Goal: Task Accomplishment & Management: Complete application form

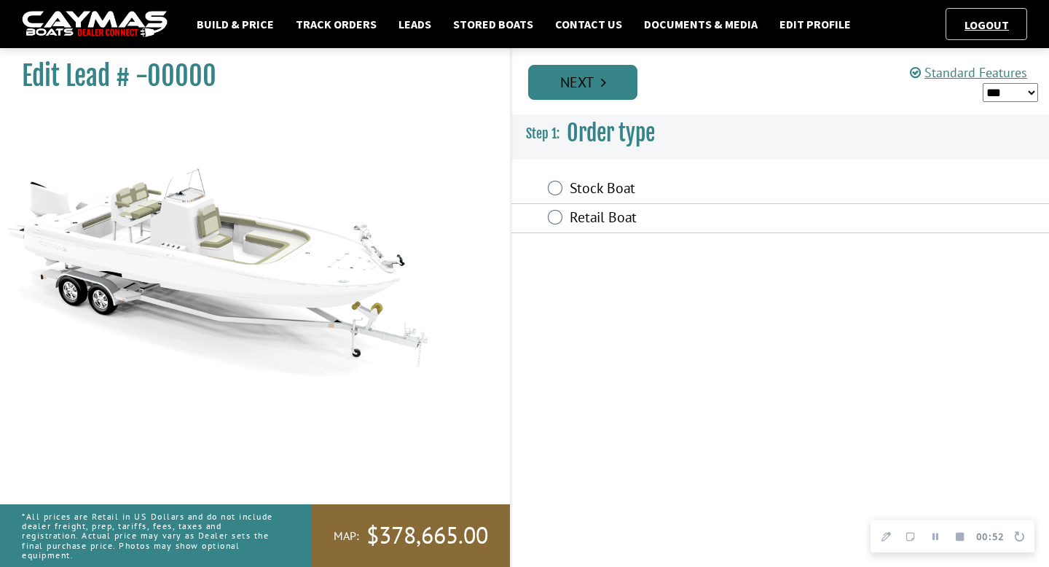
click at [567, 79] on link "Next" at bounding box center [582, 82] width 109 height 35
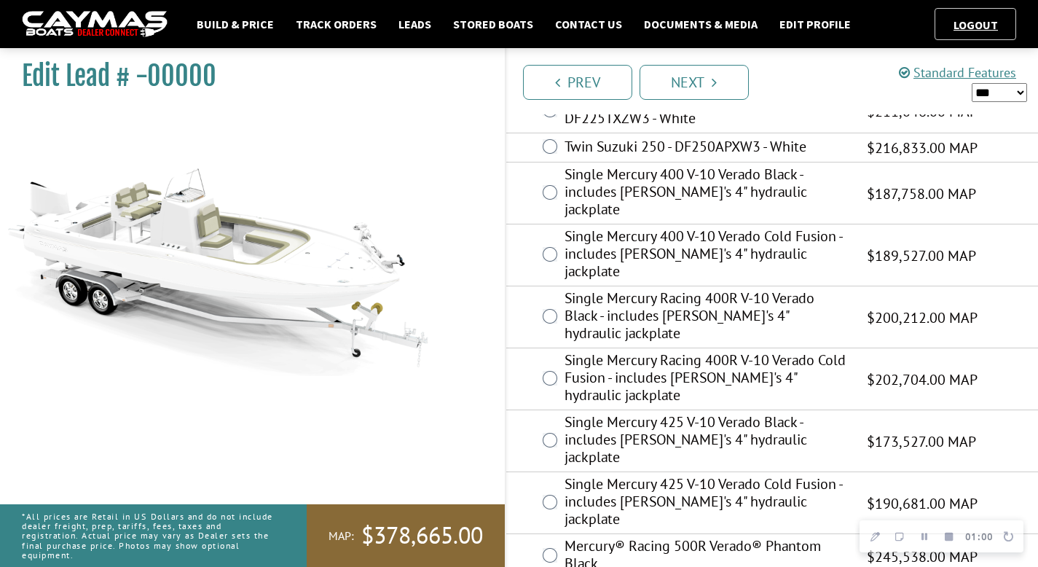
scroll to position [403, 0]
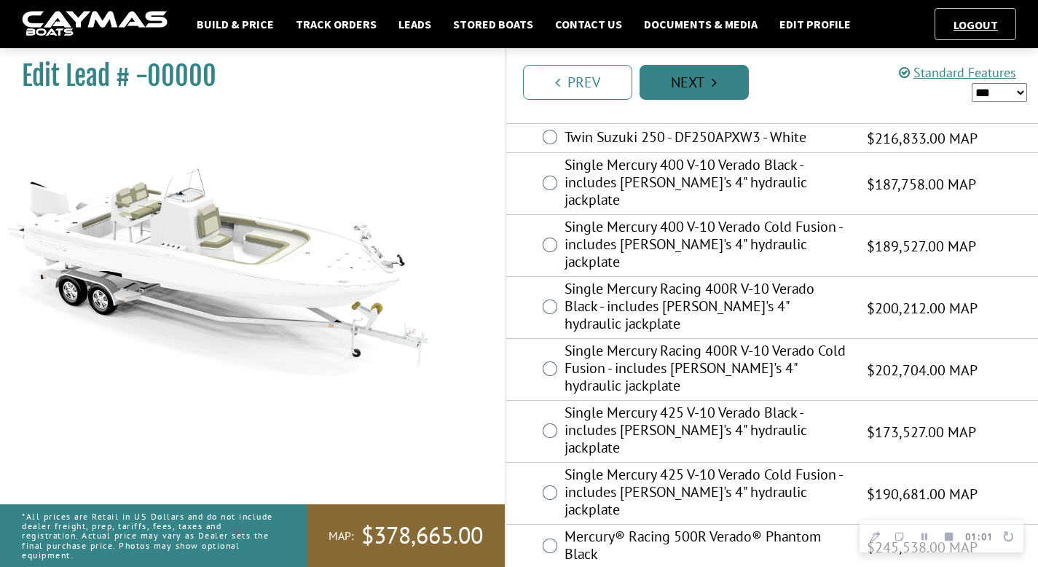
click at [704, 88] on link "Next" at bounding box center [694, 82] width 109 height 35
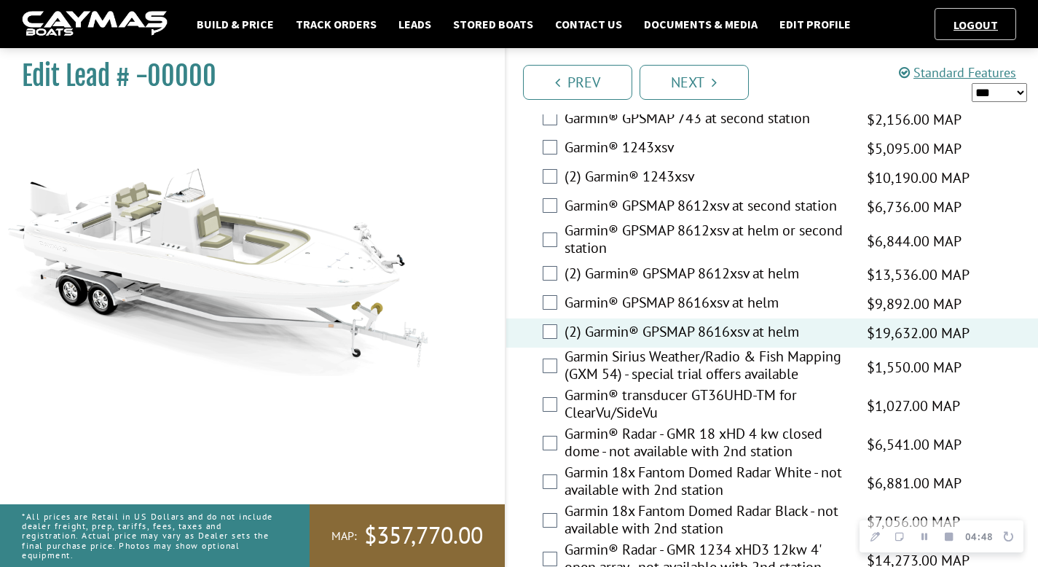
scroll to position [4462, 0]
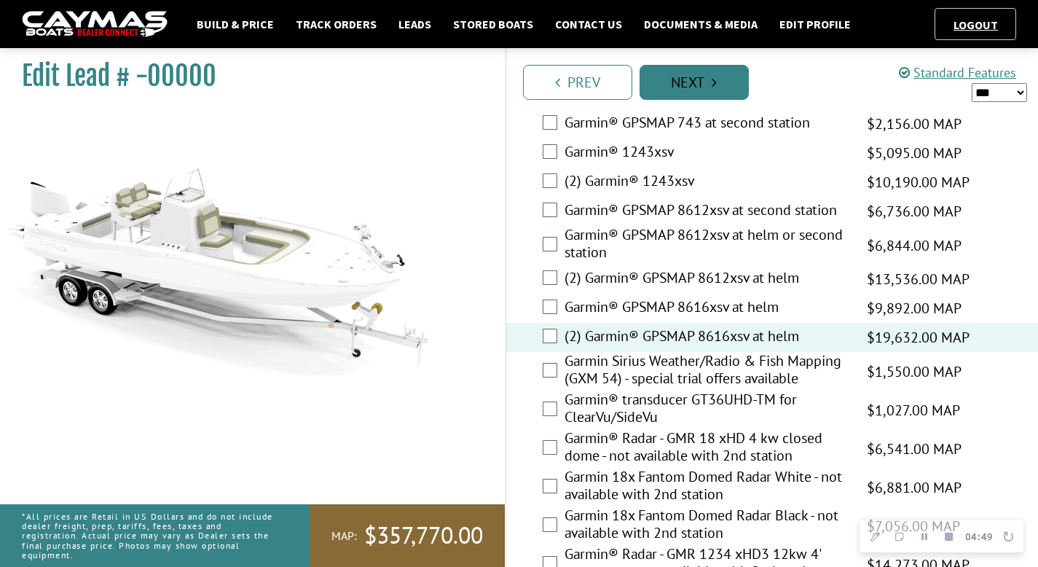
click at [696, 78] on link "Next" at bounding box center [694, 82] width 109 height 35
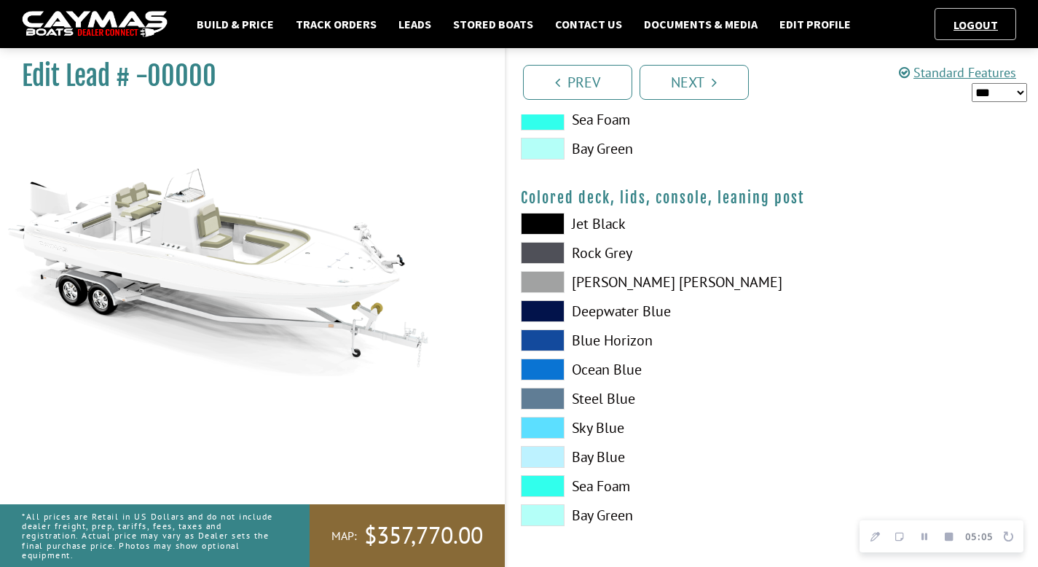
scroll to position [1661, 0]
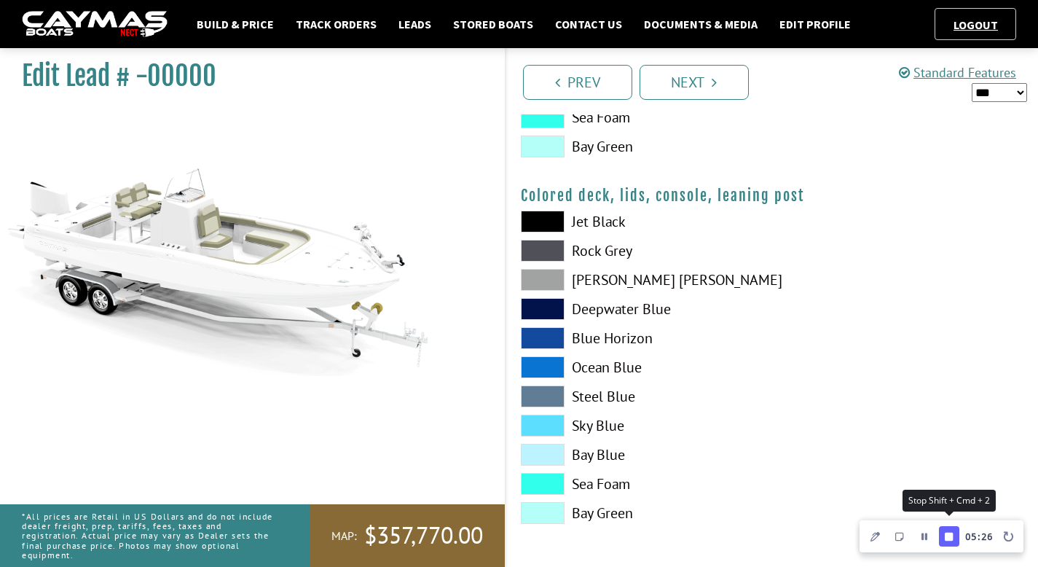
click at [955, 536] on button "Finish Recording" at bounding box center [949, 536] width 20 height 20
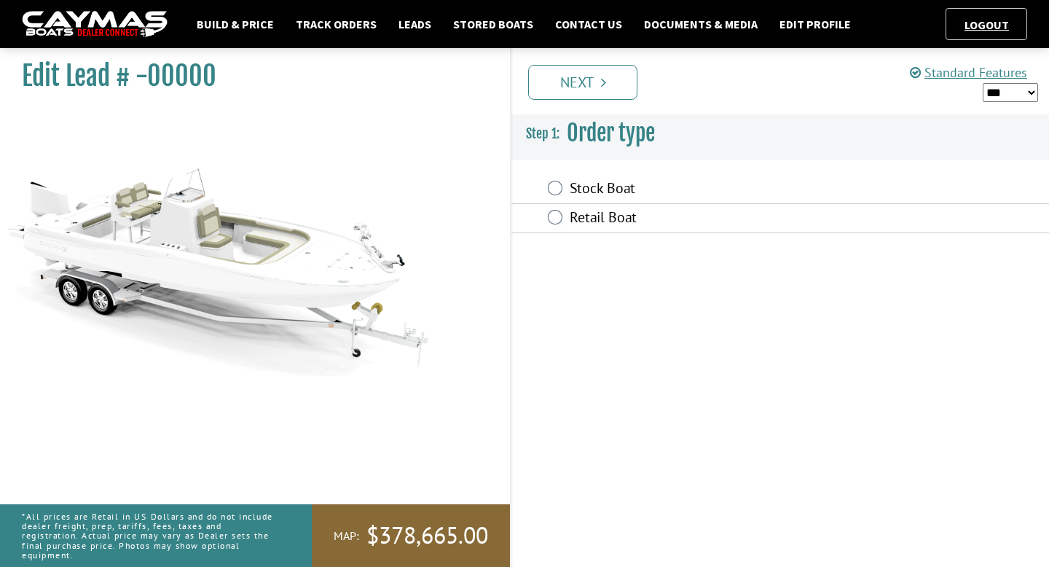
click at [82, 30] on img at bounding box center [95, 24] width 146 height 27
click at [595, 81] on link "Next" at bounding box center [582, 82] width 109 height 35
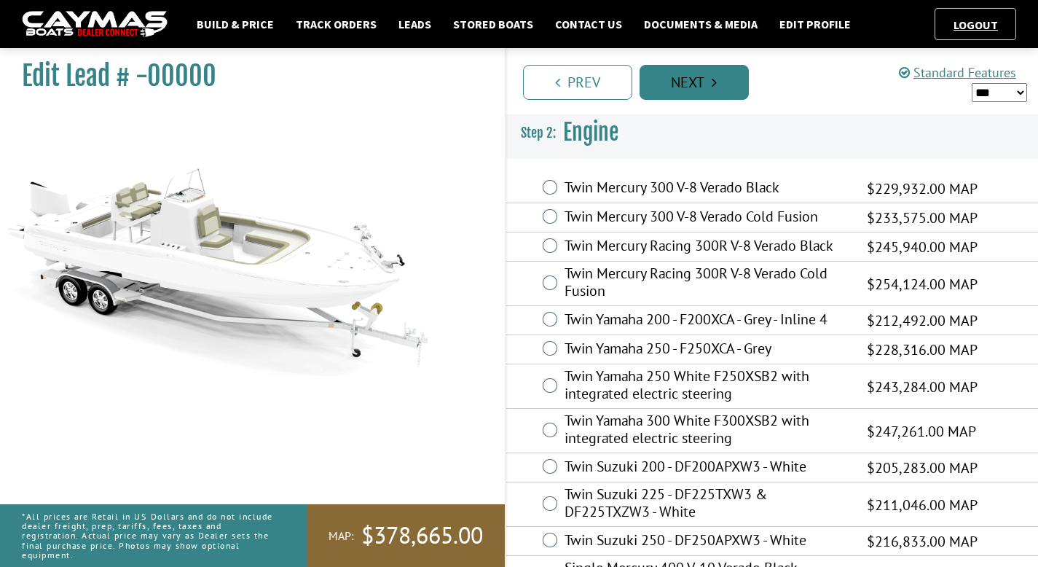
click at [710, 83] on link "Next" at bounding box center [694, 82] width 109 height 35
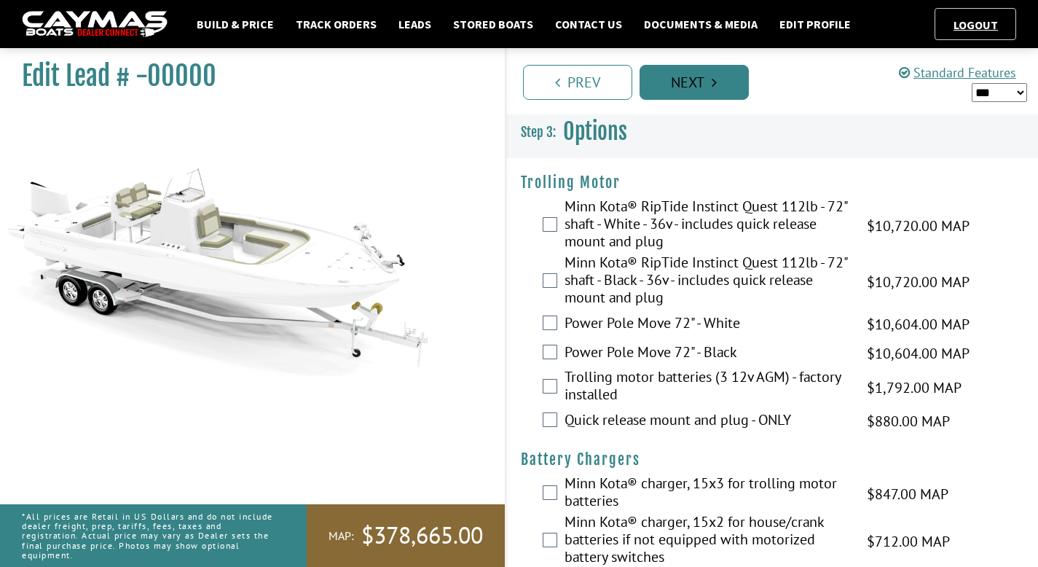
click at [710, 83] on link "Next" at bounding box center [694, 82] width 109 height 35
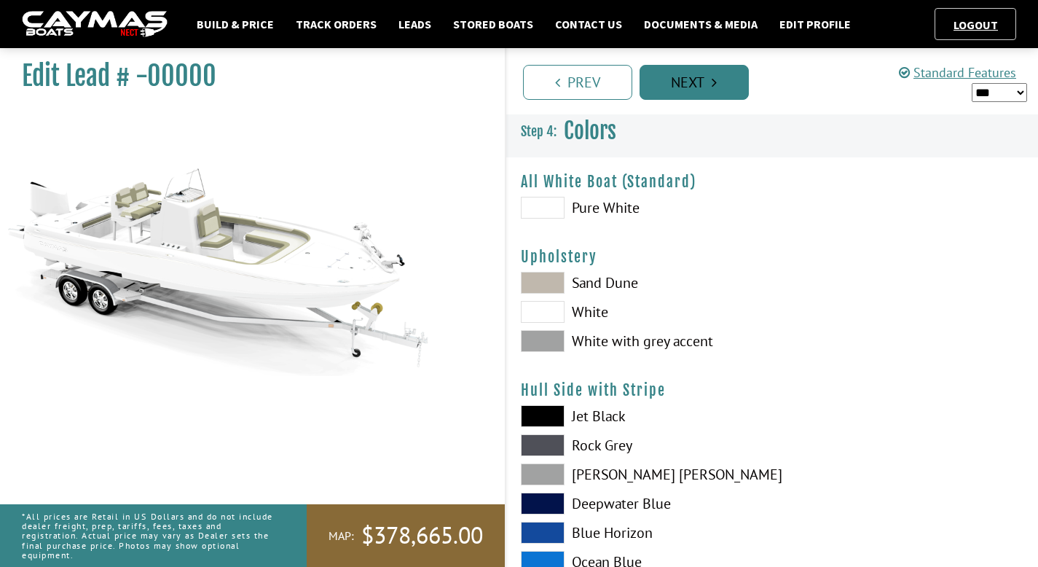
click at [710, 83] on link "Next" at bounding box center [694, 82] width 109 height 35
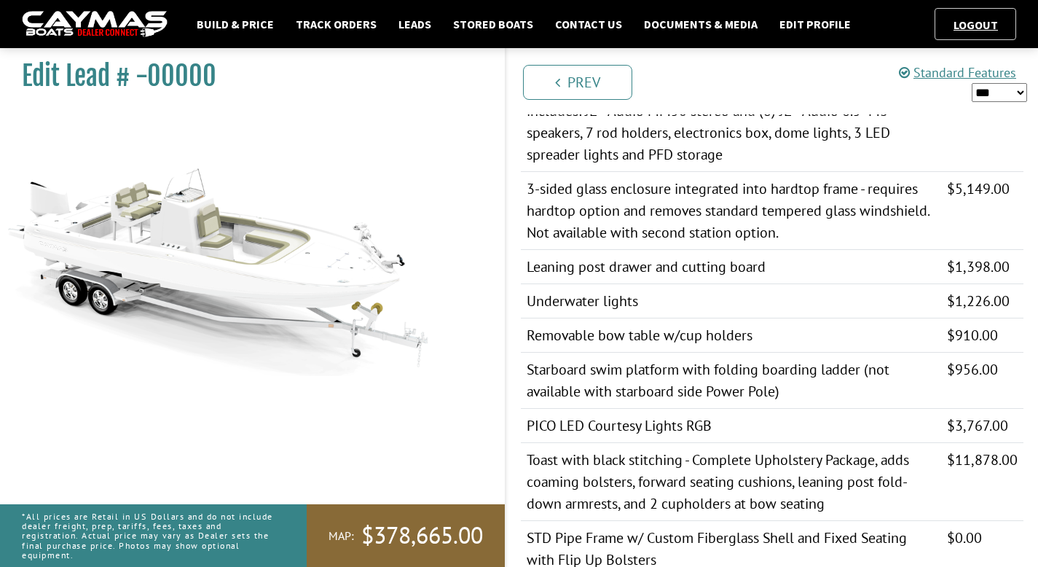
scroll to position [809, 0]
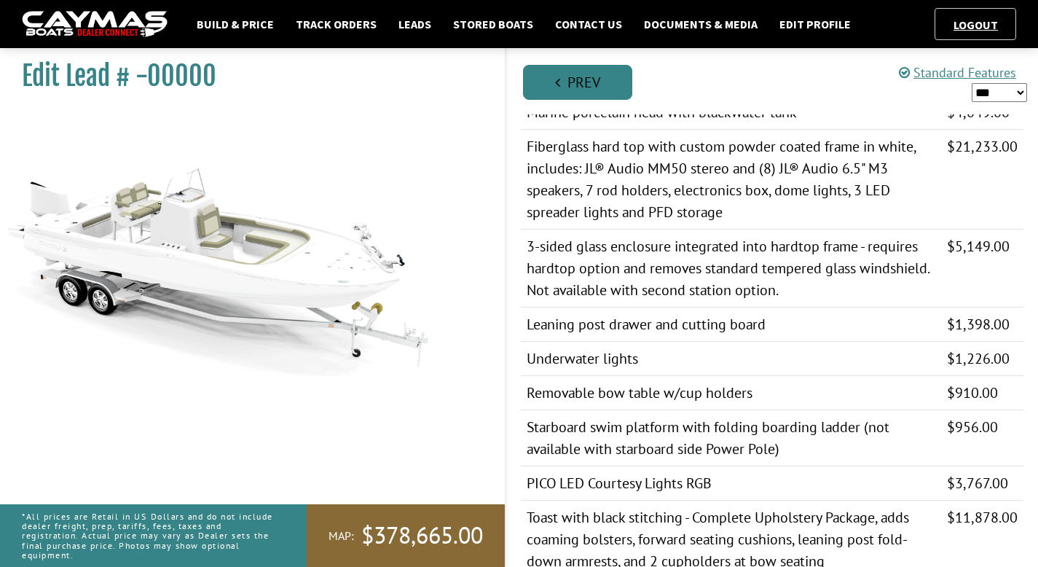
click at [581, 83] on link "Prev" at bounding box center [577, 82] width 109 height 35
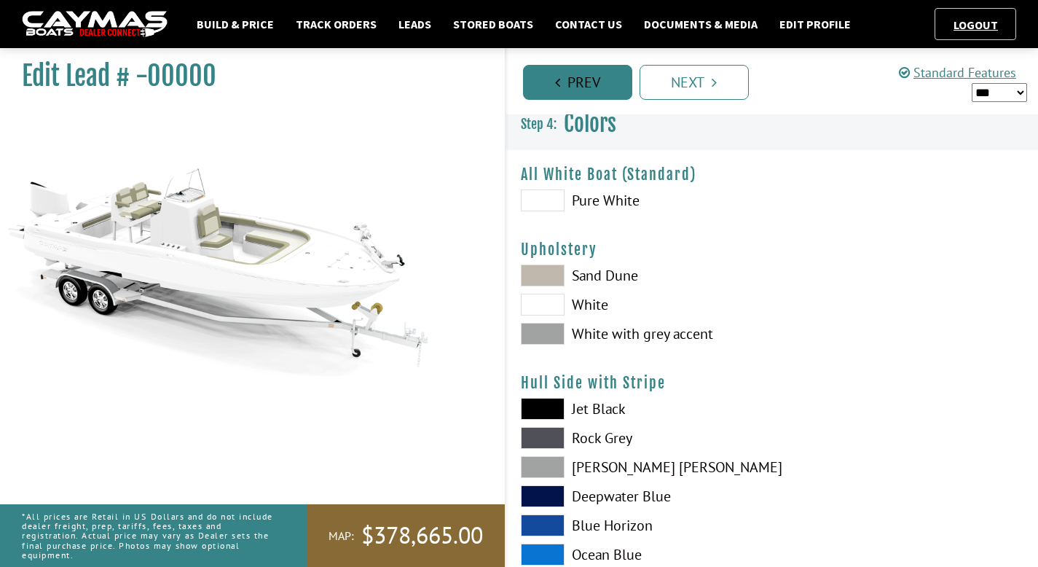
scroll to position [0, 0]
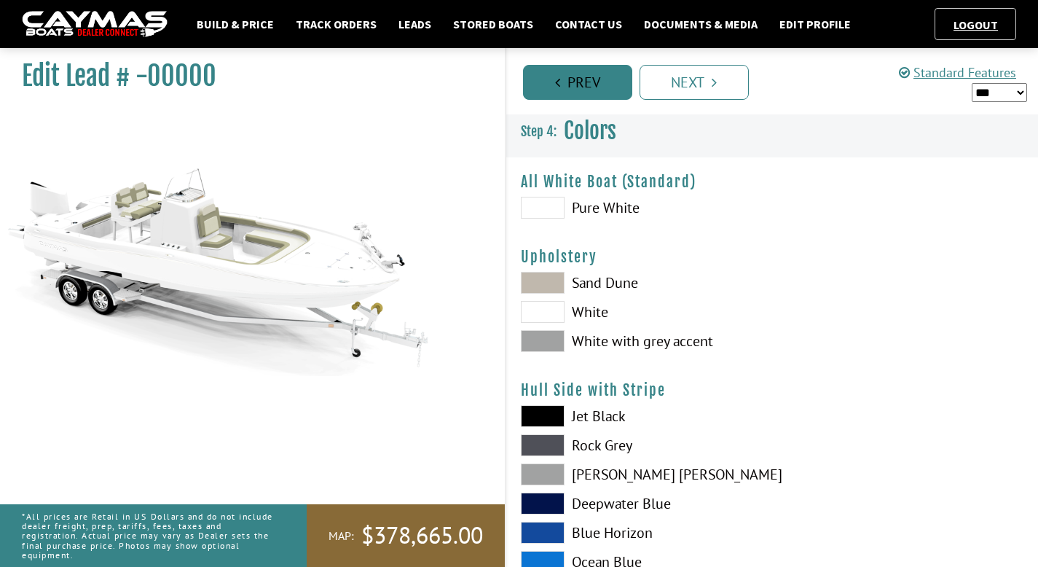
click at [581, 85] on link "Prev" at bounding box center [577, 82] width 109 height 35
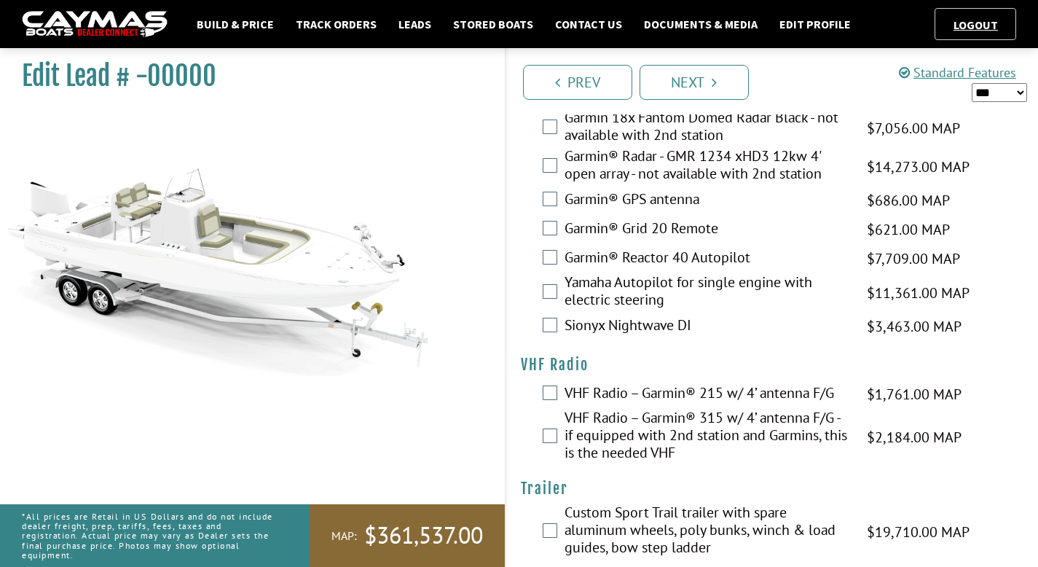
scroll to position [4863, 0]
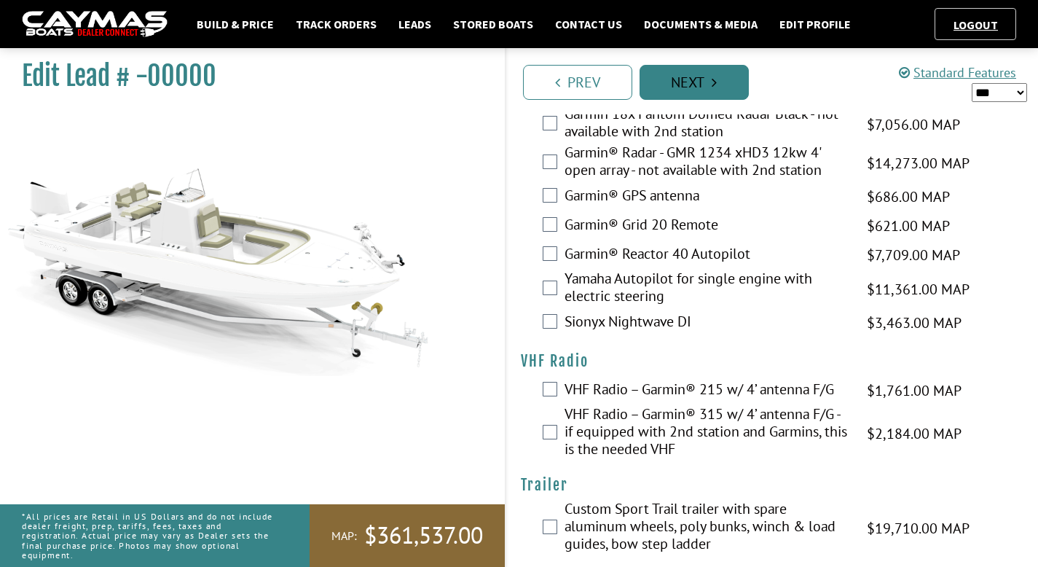
click at [686, 86] on link "Next" at bounding box center [694, 82] width 109 height 35
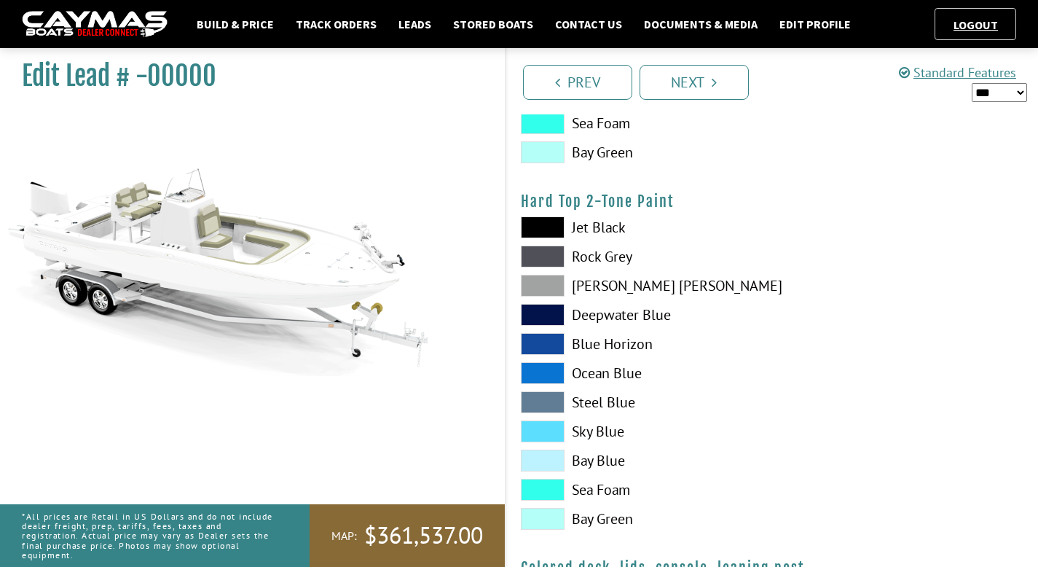
scroll to position [1661, 0]
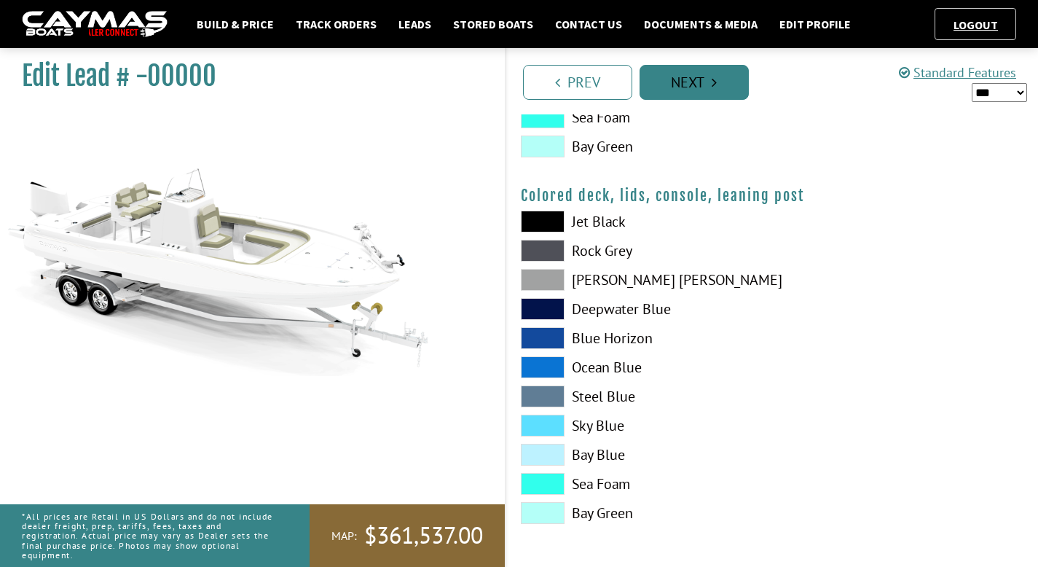
click at [698, 98] on link "Next" at bounding box center [694, 82] width 109 height 35
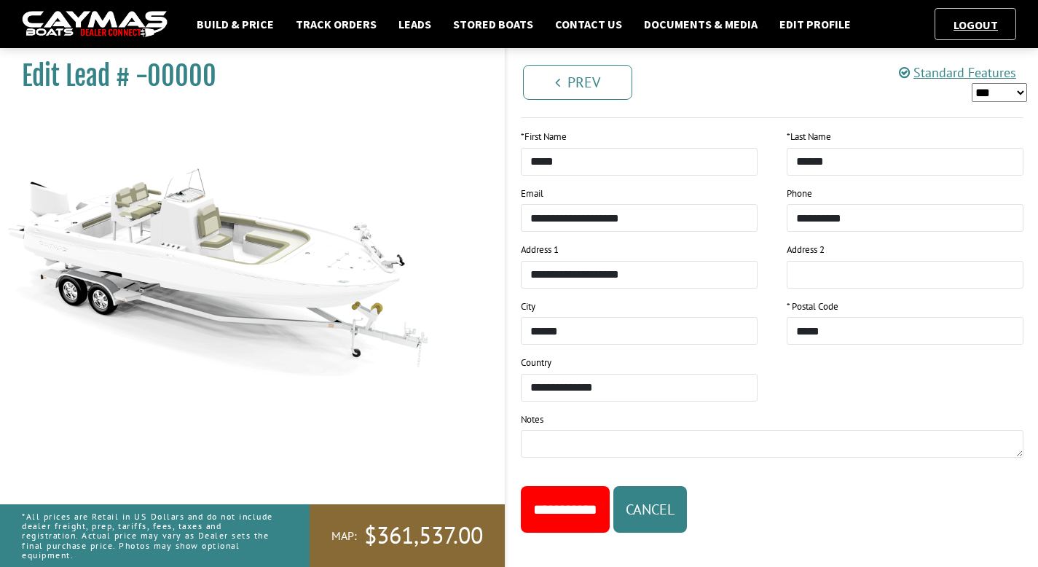
scroll to position [1729, 0]
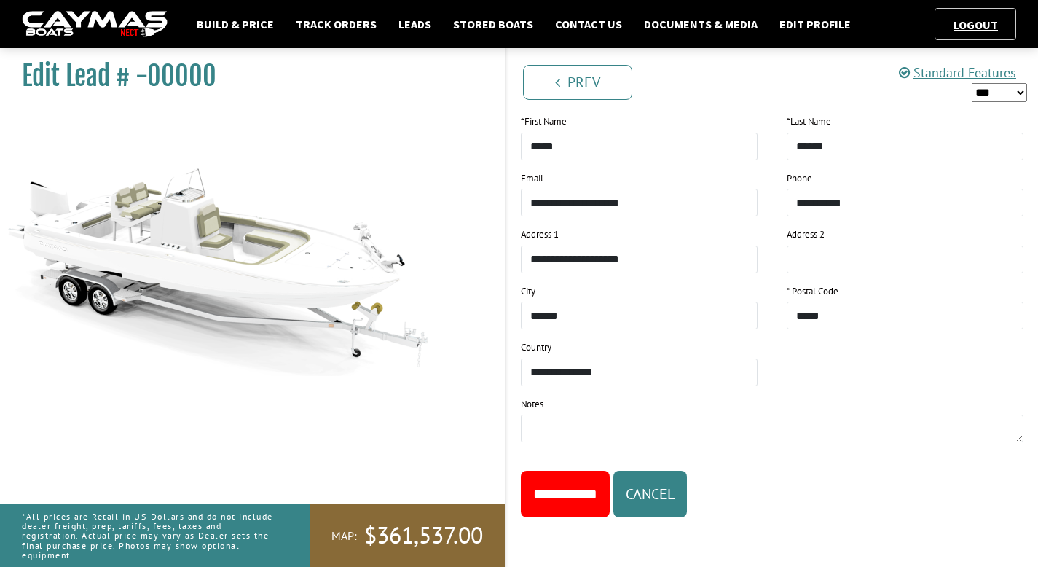
click at [570, 489] on input "**********" at bounding box center [565, 494] width 89 height 47
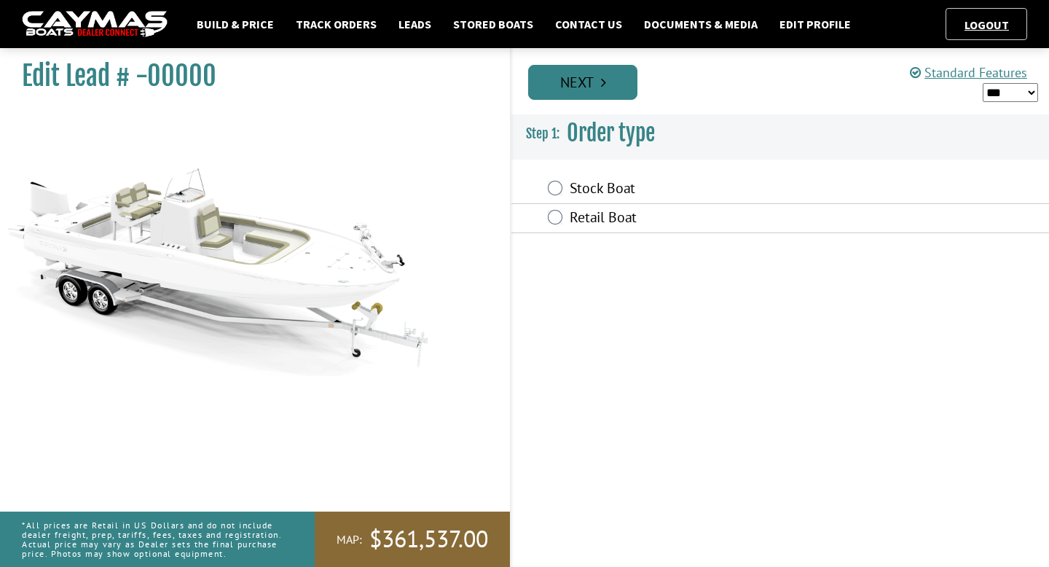
click at [564, 77] on link "Next" at bounding box center [582, 82] width 109 height 35
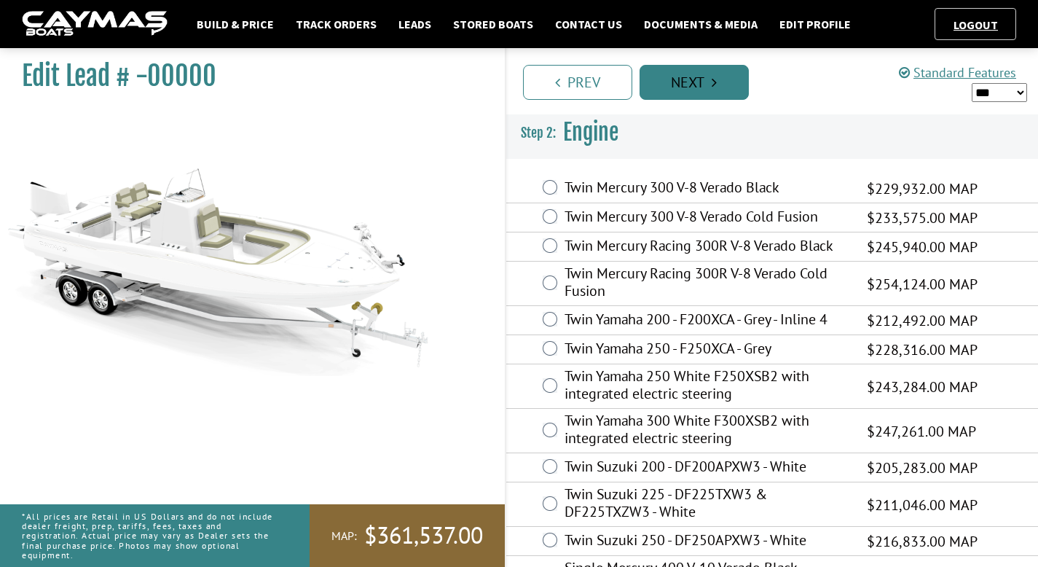
click at [686, 98] on link "Next" at bounding box center [694, 82] width 109 height 35
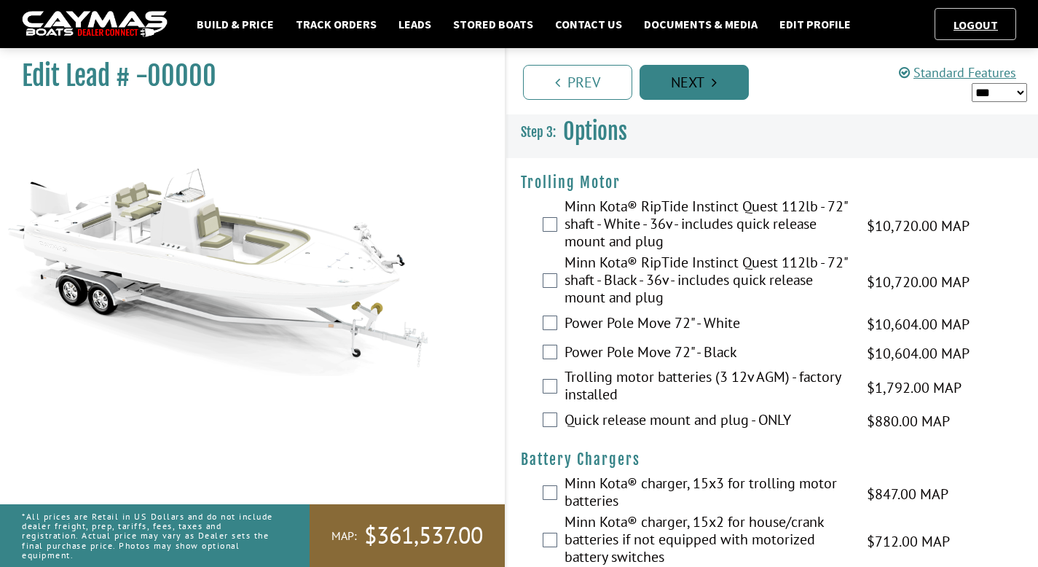
click at [681, 84] on link "Next" at bounding box center [694, 82] width 109 height 35
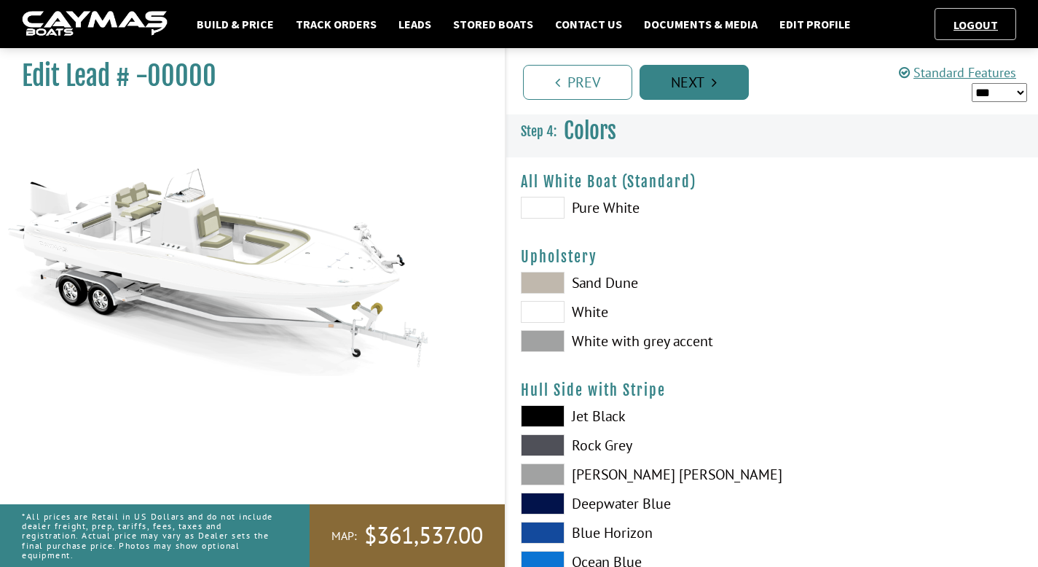
click at [681, 84] on link "Next" at bounding box center [694, 82] width 109 height 35
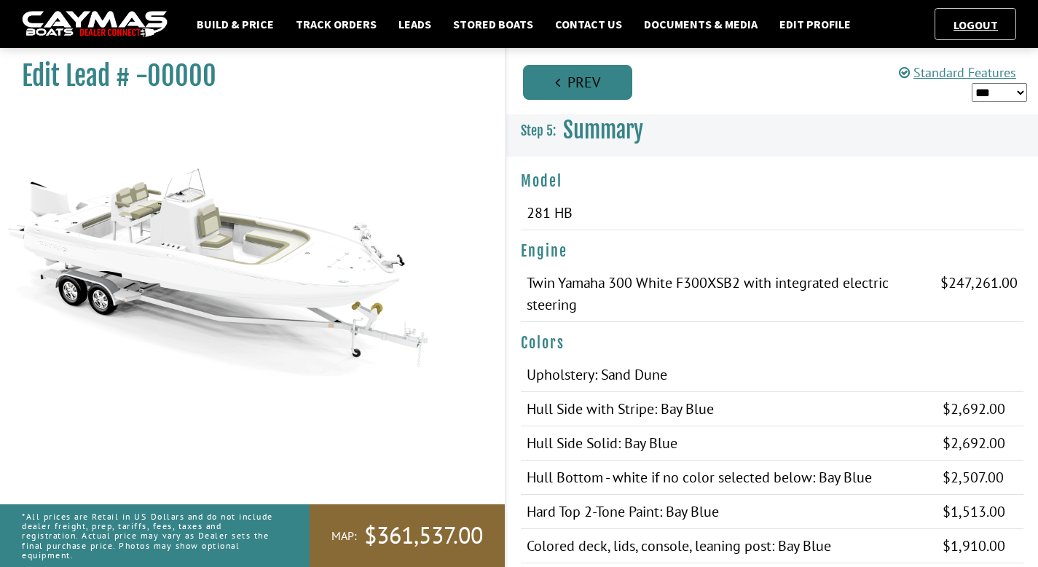
click at [588, 84] on link "Prev" at bounding box center [577, 82] width 109 height 35
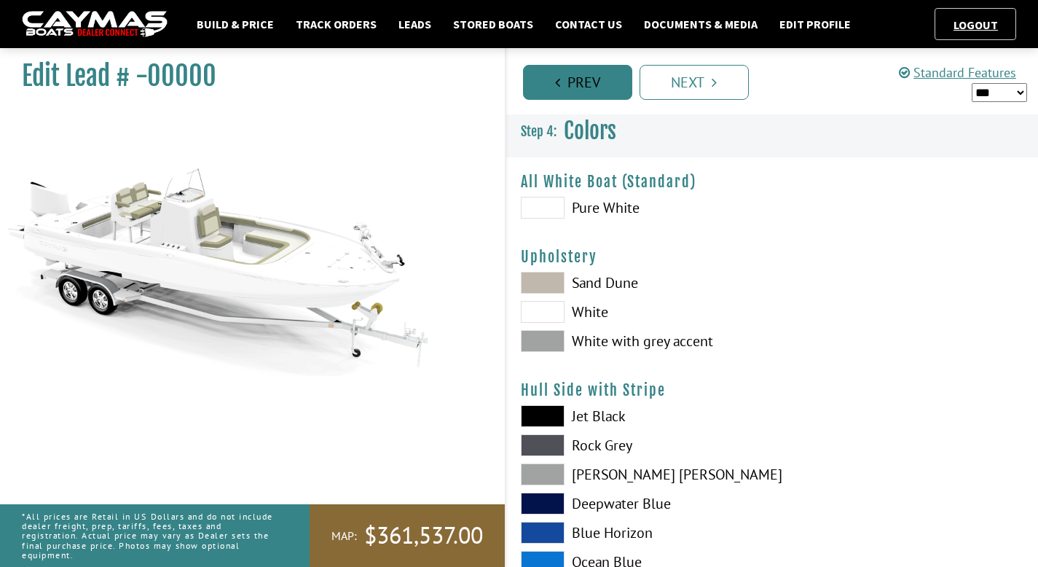
click at [588, 84] on link "Prev" at bounding box center [577, 82] width 109 height 35
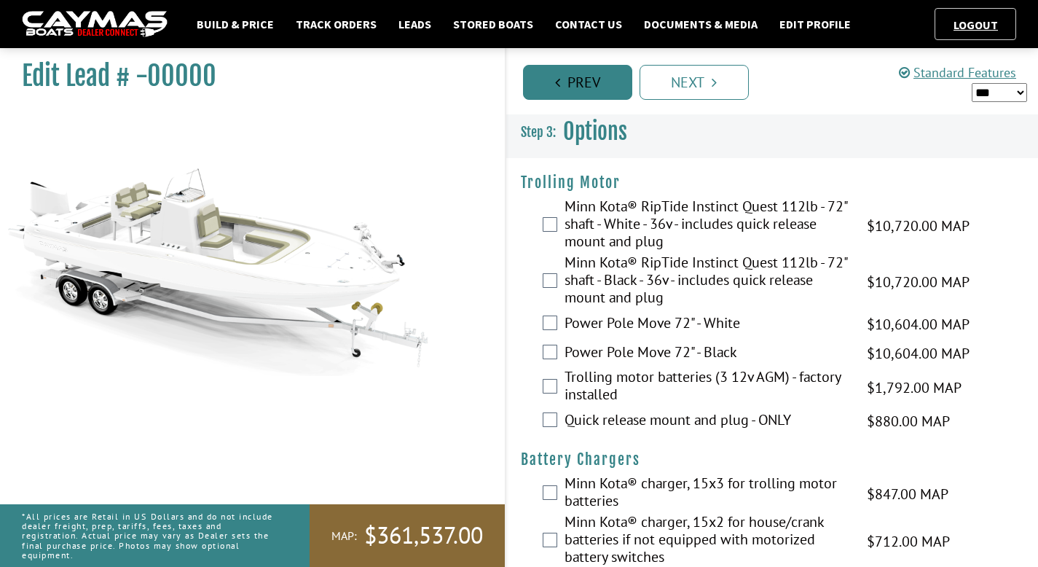
click at [588, 84] on link "Prev" at bounding box center [577, 82] width 109 height 35
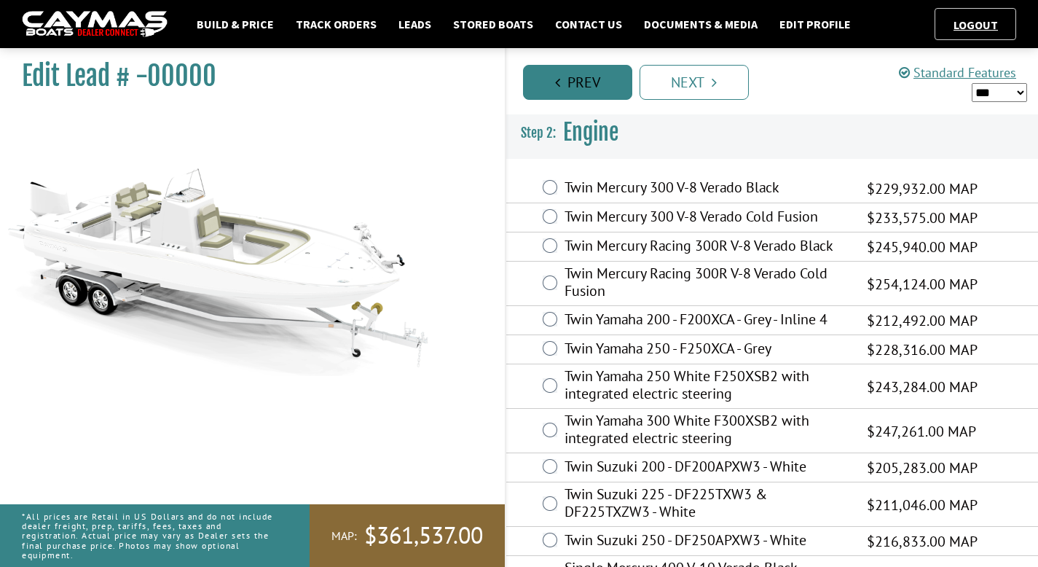
click at [588, 84] on link "Prev" at bounding box center [577, 82] width 109 height 35
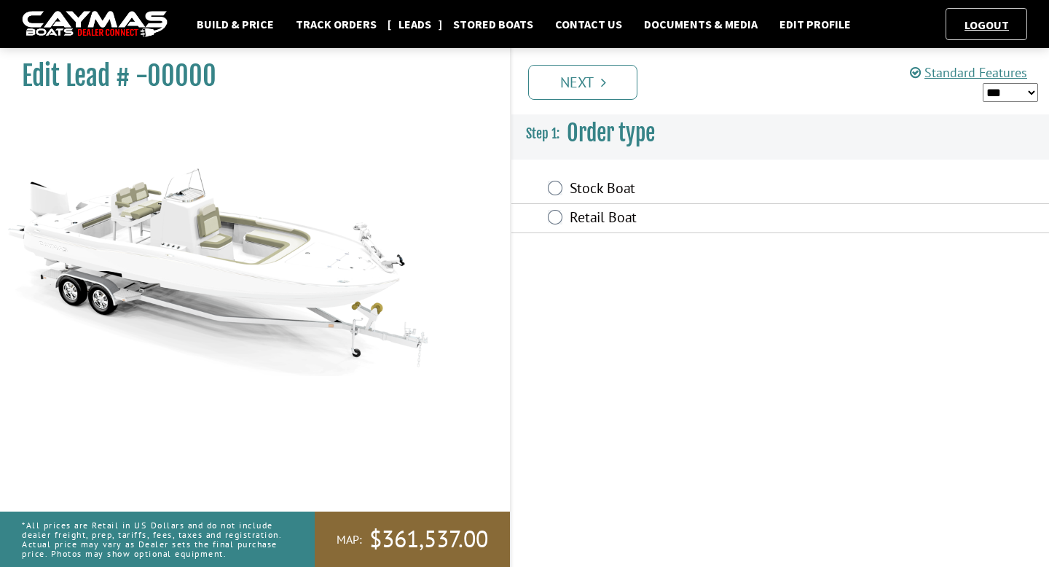
click at [421, 22] on link "Leads" at bounding box center [414, 24] width 47 height 19
click at [589, 81] on link "Next" at bounding box center [582, 82] width 109 height 35
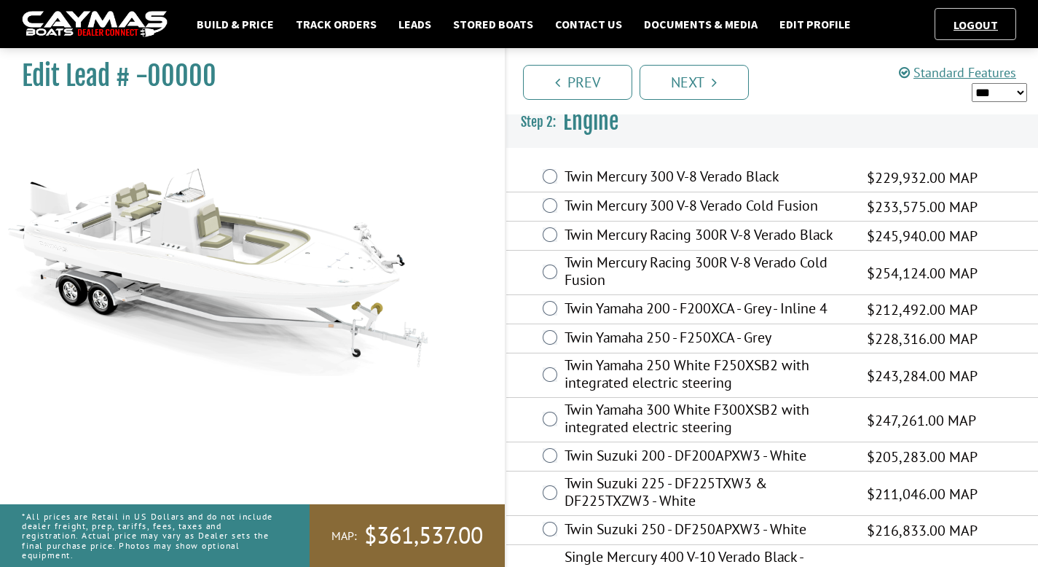
scroll to position [7, 0]
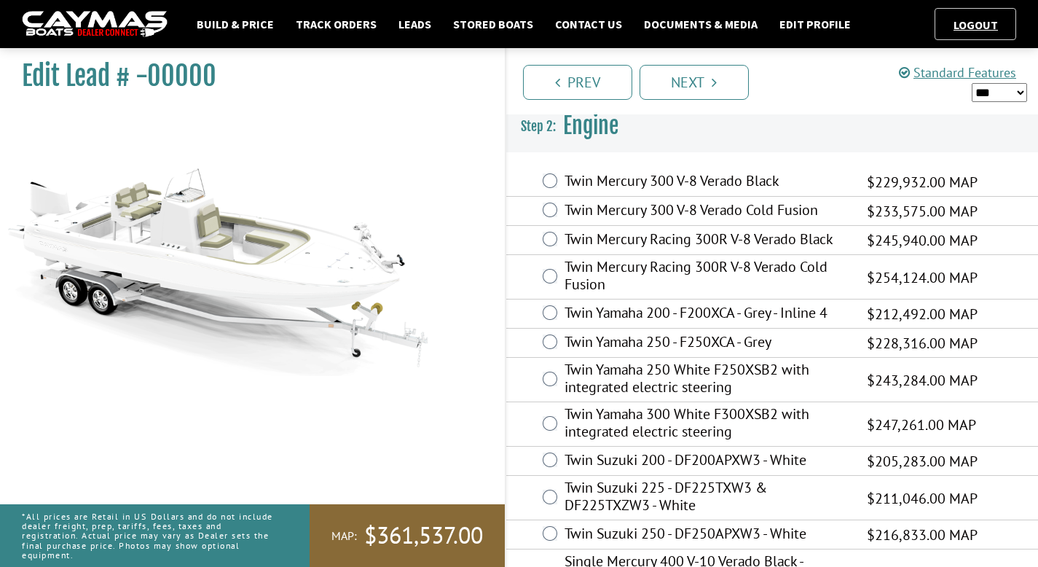
click at [977, 90] on select "*** ****** ******" at bounding box center [1000, 92] width 56 height 19
select select "*"
click at [972, 83] on select "*** ****** ******" at bounding box center [1000, 92] width 56 height 19
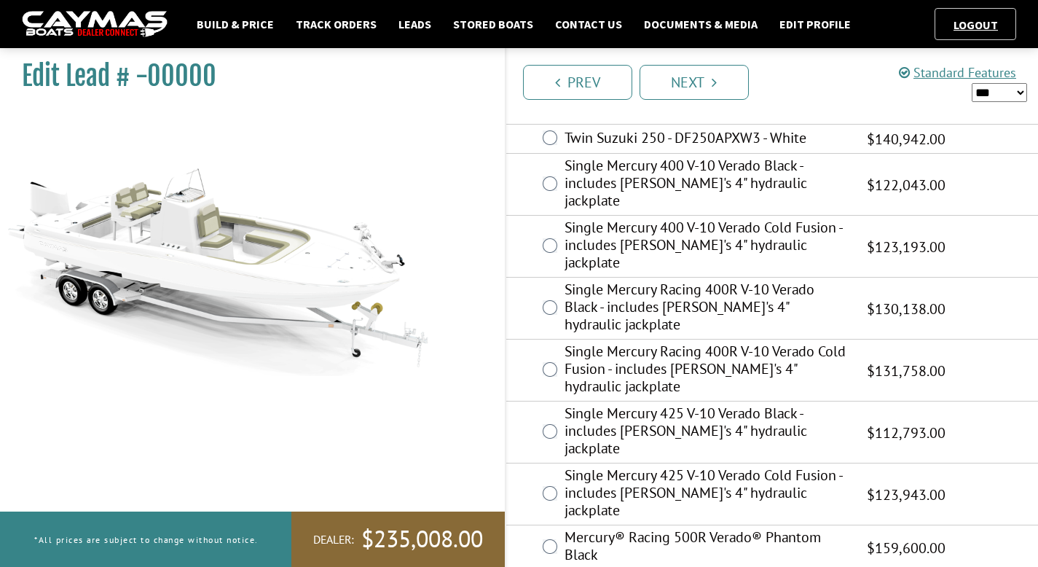
scroll to position [466, 0]
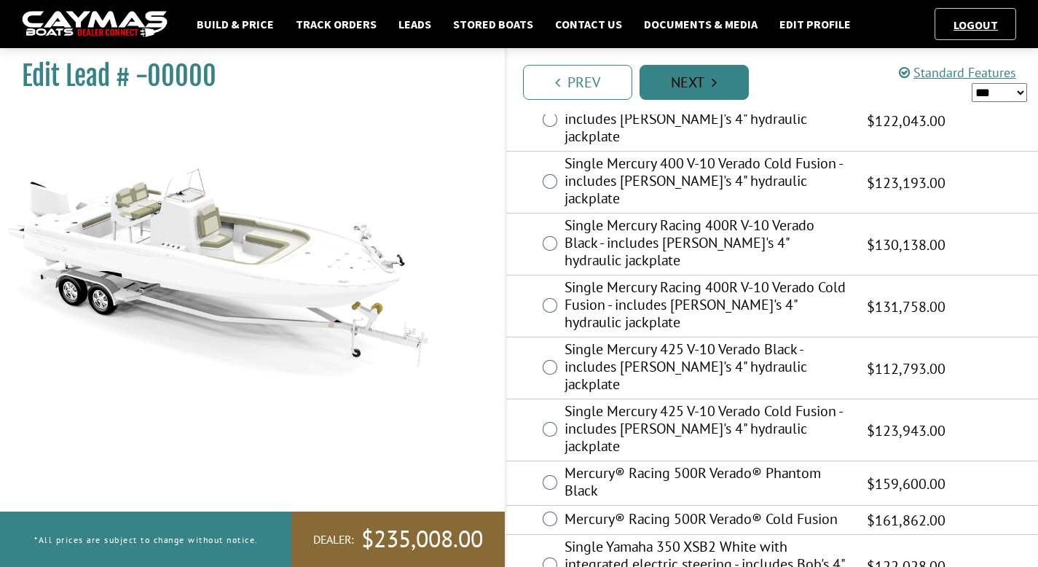
click at [681, 95] on link "Next" at bounding box center [694, 82] width 109 height 35
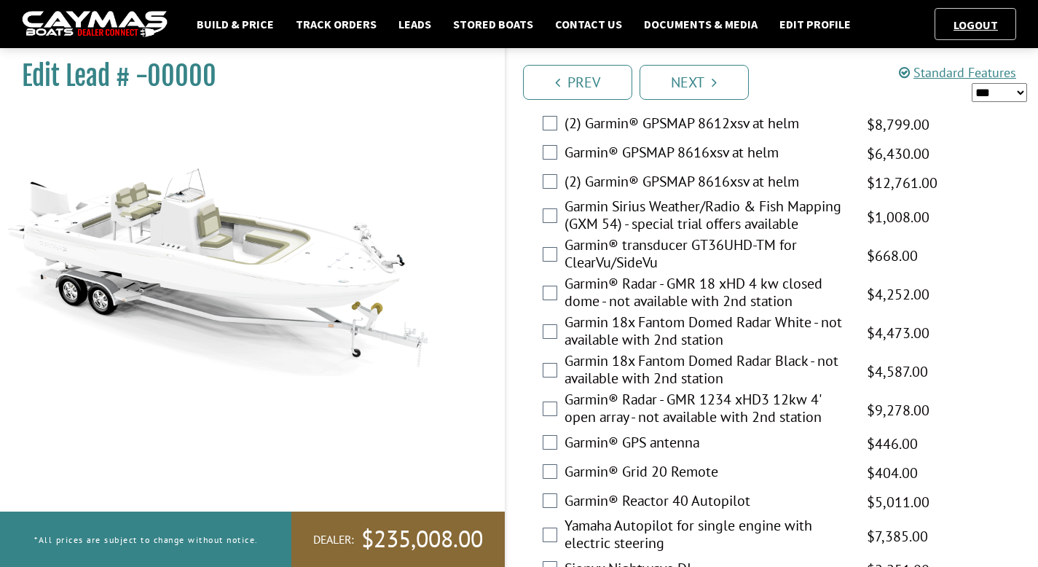
scroll to position [4863, 0]
